Goal: Information Seeking & Learning: Learn about a topic

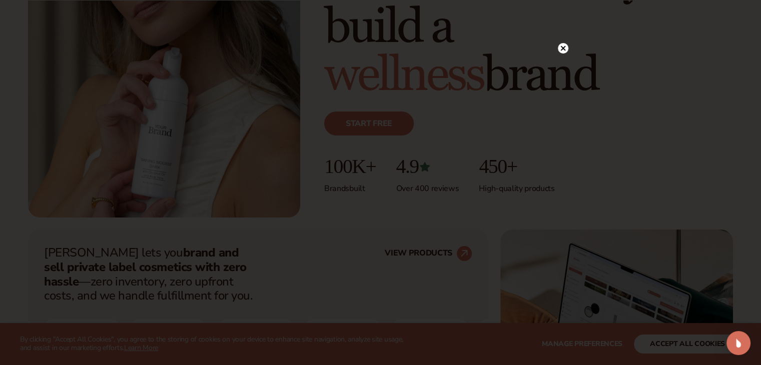
scroll to position [250, 0]
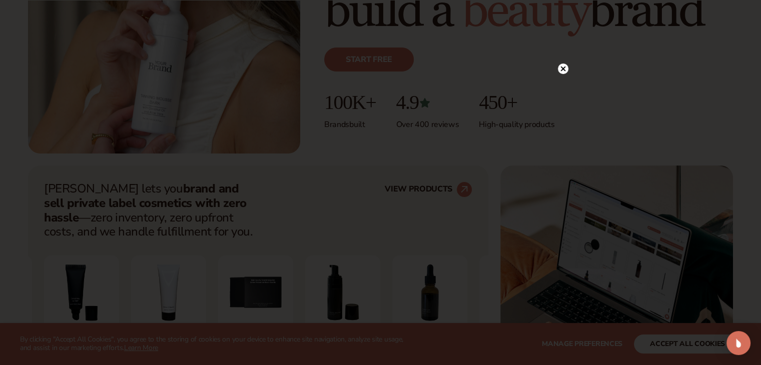
click at [558, 67] on circle at bounding box center [563, 69] width 11 height 11
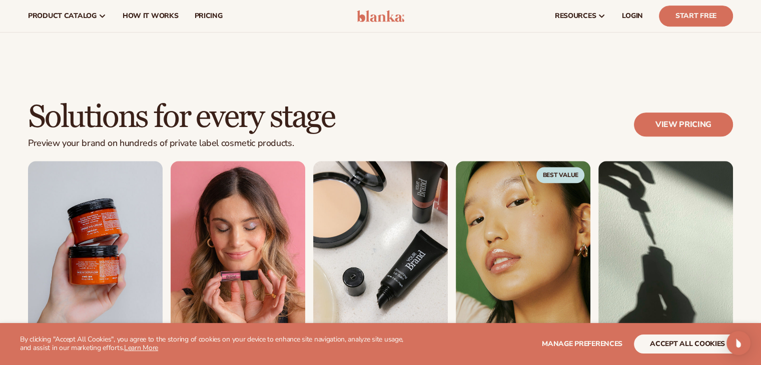
scroll to position [583, 0]
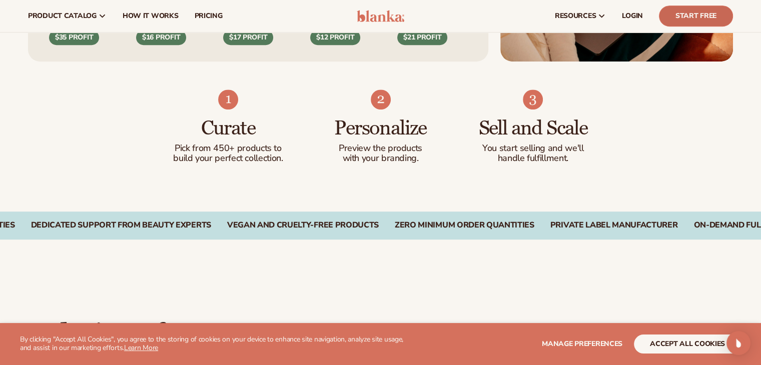
click at [694, 12] on link "Start Free" at bounding box center [696, 16] width 74 height 21
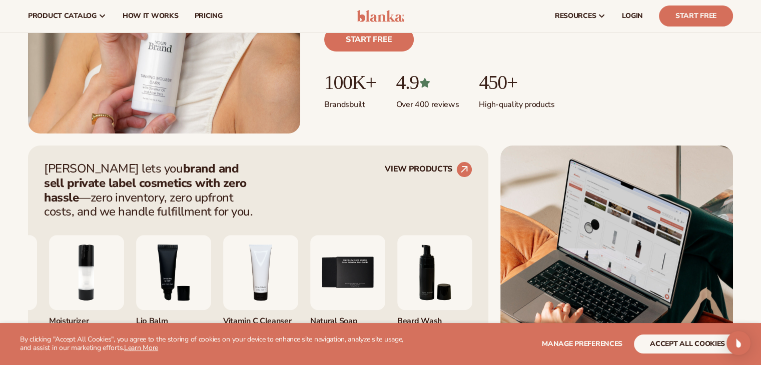
scroll to position [250, 0]
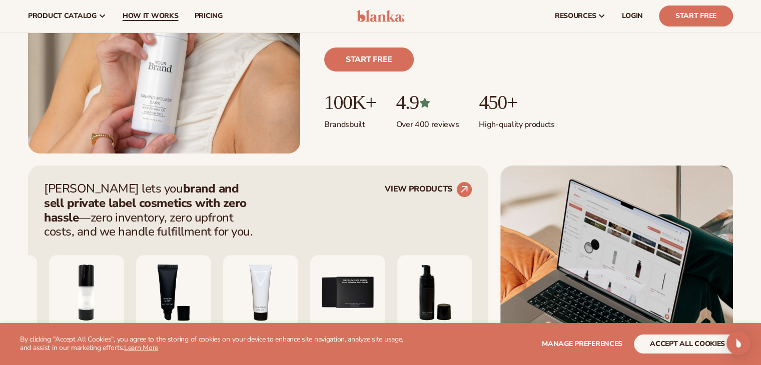
click at [158, 17] on span "How It Works" at bounding box center [151, 16] width 56 height 8
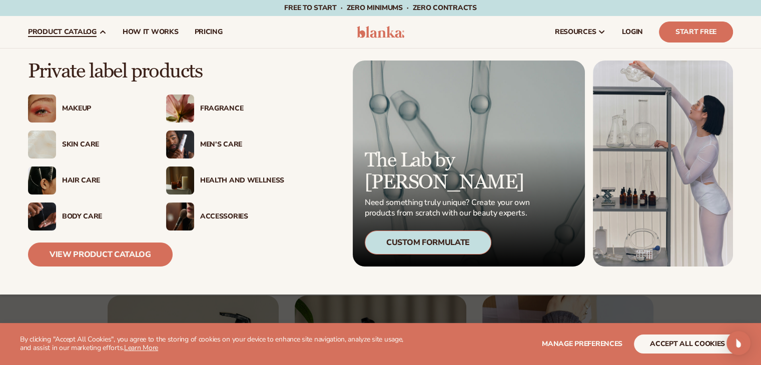
click at [90, 151] on div "Skin Care" at bounding box center [87, 145] width 118 height 28
